Goal: Task Accomplishment & Management: Manage account settings

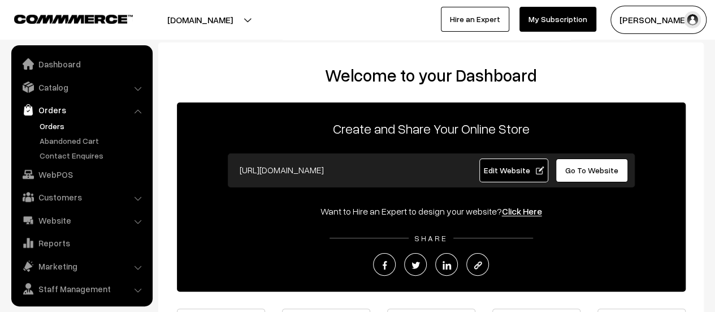
click at [43, 124] on link "Orders" at bounding box center [93, 126] width 112 height 12
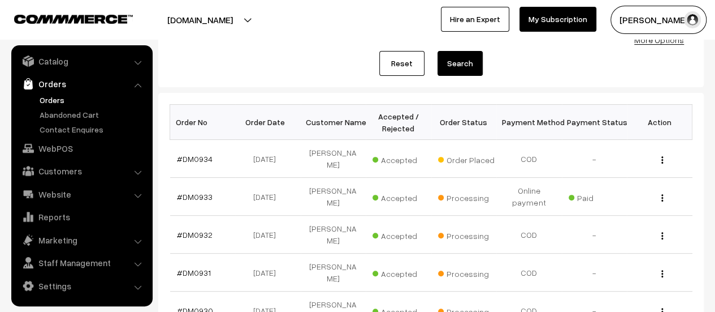
scroll to position [135, 0]
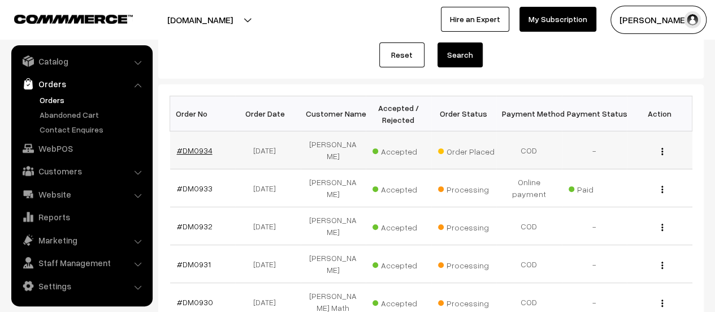
click at [193, 145] on link "#DM0934" at bounding box center [195, 150] width 36 height 10
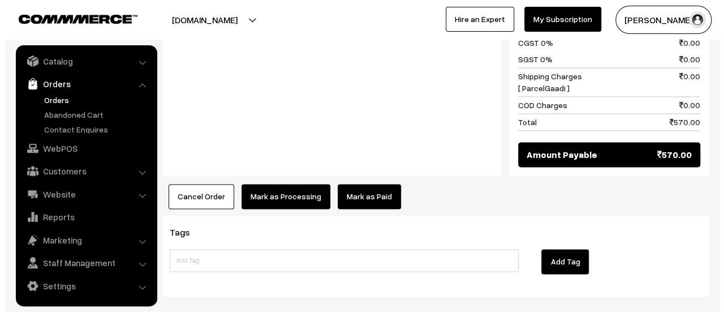
scroll to position [745, 0]
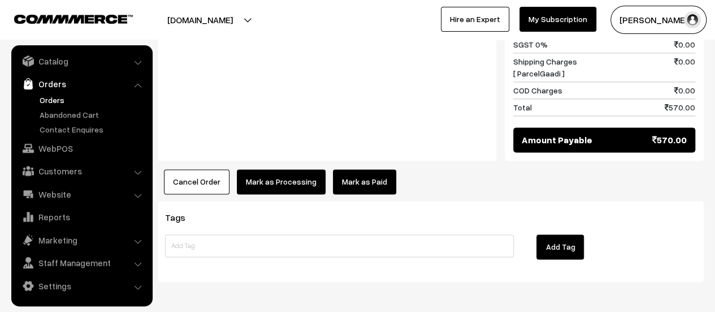
click at [283, 169] on button "Mark as Processing" at bounding box center [281, 181] width 89 height 25
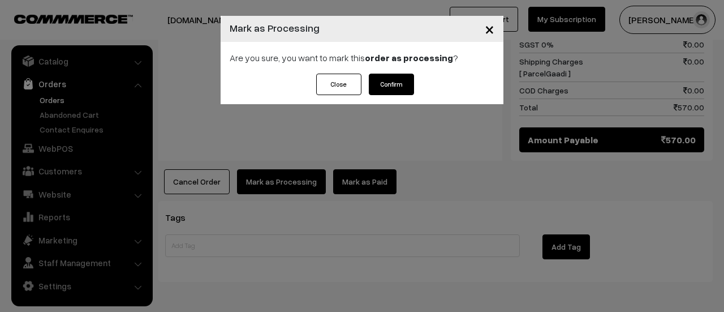
click at [390, 84] on button "Confirm" at bounding box center [391, 84] width 45 height 21
